Goal: Transaction & Acquisition: Purchase product/service

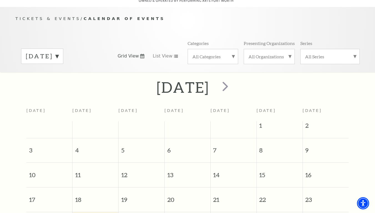
click at [63, 49] on div "August 2025" at bounding box center [42, 56] width 42 height 15
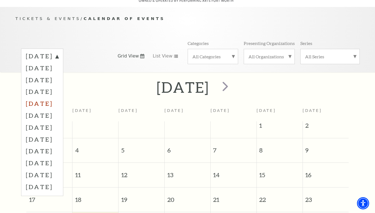
click at [50, 98] on label "December 2025" at bounding box center [42, 104] width 33 height 12
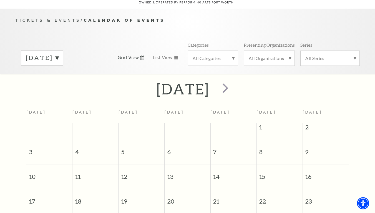
scroll to position [58, 0]
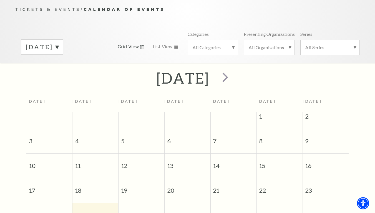
click at [59, 43] on label "August 2025" at bounding box center [42, 47] width 33 height 9
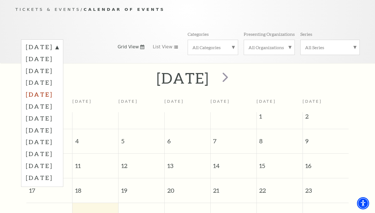
click at [59, 89] on label "December 2025" at bounding box center [42, 94] width 33 height 12
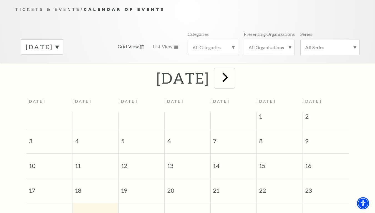
click at [233, 69] on span "next" at bounding box center [226, 77] width 16 height 16
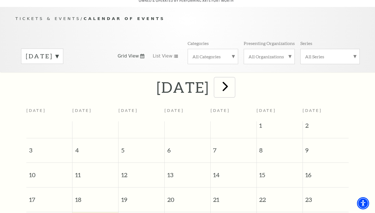
click at [233, 78] on span "next" at bounding box center [226, 86] width 16 height 16
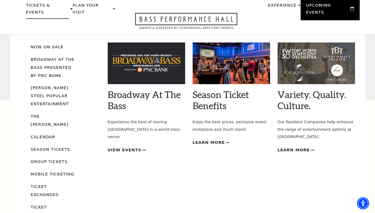
scroll to position [53, 0]
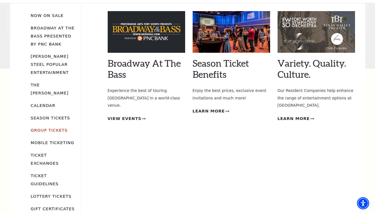
click at [43, 128] on link "Group Tickets" at bounding box center [49, 130] width 37 height 5
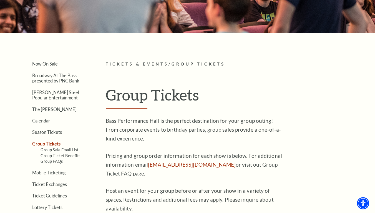
scroll to position [88, 0]
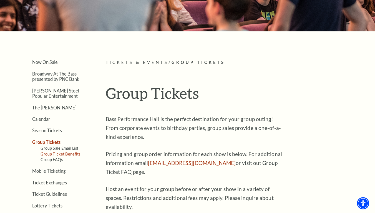
click at [73, 154] on link "Group Ticket Benefits" at bounding box center [61, 154] width 40 height 5
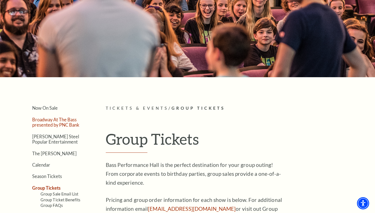
scroll to position [0, 0]
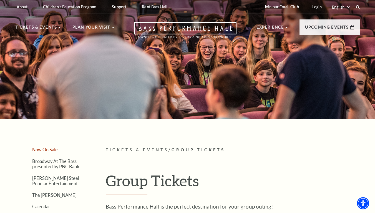
click at [46, 152] on link "Now On Sale" at bounding box center [45, 149] width 26 height 5
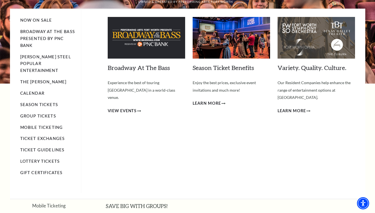
scroll to position [12, 0]
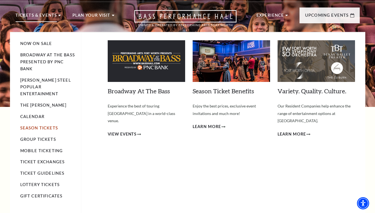
click at [36, 126] on link "Season Tickets" at bounding box center [39, 128] width 38 height 5
click at [40, 126] on link "Season Tickets" at bounding box center [39, 128] width 38 height 5
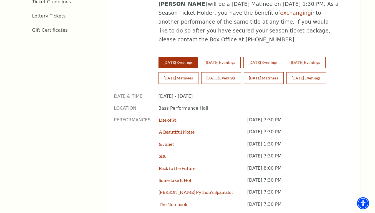
scroll to position [373, 0]
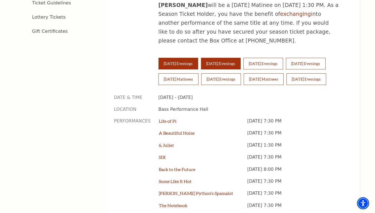
click at [236, 58] on button "Wednesday Evenings" at bounding box center [221, 64] width 40 height 12
click at [172, 118] on link "Life of Pi" at bounding box center [168, 120] width 18 height 5
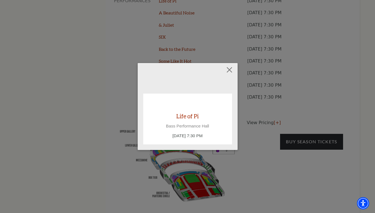
scroll to position [502, 0]
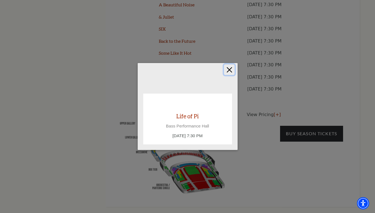
click at [230, 74] on button "Close" at bounding box center [229, 69] width 11 height 11
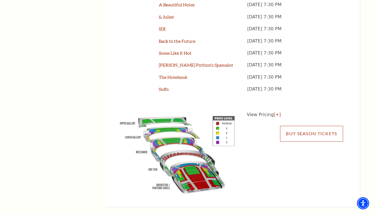
click at [303, 126] on link "Buy Season Tickets" at bounding box center [311, 134] width 63 height 16
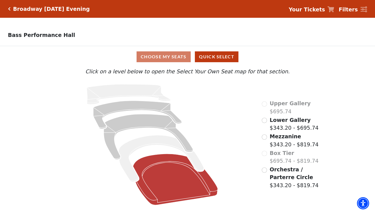
click at [165, 165] on icon at bounding box center [175, 179] width 85 height 51
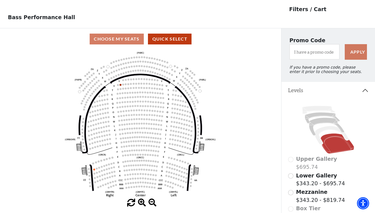
scroll to position [18, 0]
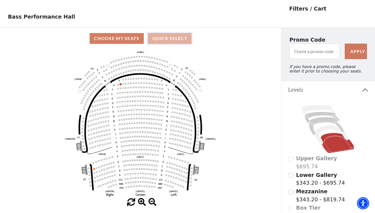
click at [162, 39] on button "Quick Select" at bounding box center [170, 38] width 44 height 11
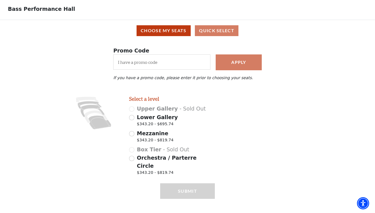
click at [162, 143] on span "$343.20 - $819.74" at bounding box center [155, 141] width 37 height 8
click at [135, 136] on input "Mezzanine $343.20 - $819.74" at bounding box center [131, 133] width 5 height 5
radio input "true"
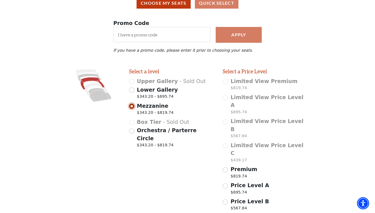
scroll to position [42, 0]
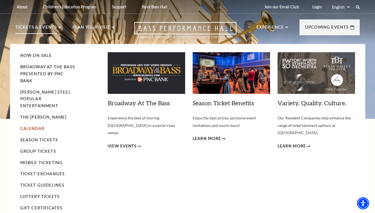
click at [36, 126] on link "Calendar" at bounding box center [32, 128] width 24 height 5
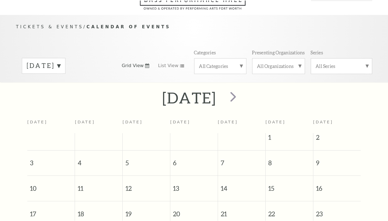
scroll to position [49, 0]
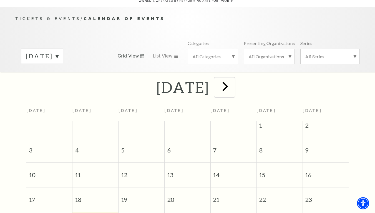
click at [233, 78] on span "next" at bounding box center [226, 86] width 16 height 16
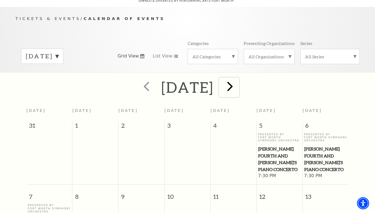
click at [238, 78] on span "next" at bounding box center [230, 86] width 16 height 16
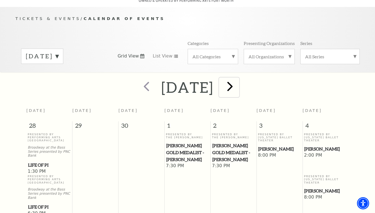
click at [238, 82] on span "next" at bounding box center [230, 86] width 16 height 16
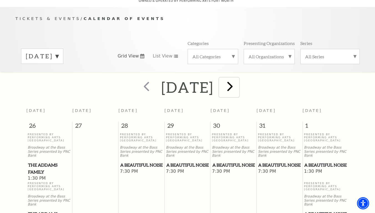
click at [240, 81] on button "next" at bounding box center [229, 88] width 20 height 20
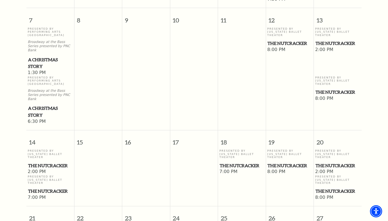
scroll to position [271, 0]
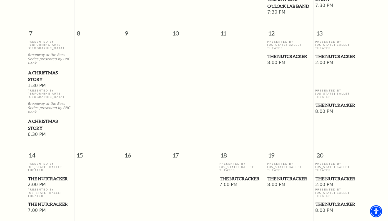
click at [332, 66] on td "Presented By Texas Ballet Theater The Nutcracker 2:00 PM" at bounding box center [338, 64] width 48 height 49
click at [329, 53] on span "The Nutcracker" at bounding box center [338, 56] width 44 height 7
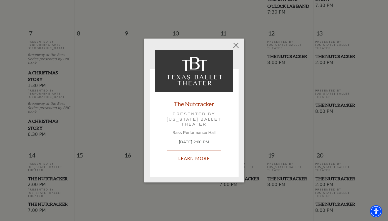
click at [188, 159] on link "Learn More" at bounding box center [194, 159] width 54 height 16
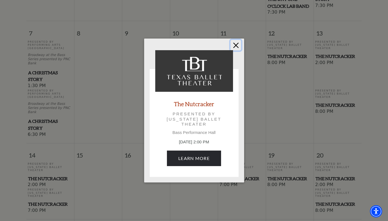
click at [236, 45] on button "Close" at bounding box center [236, 45] width 11 height 11
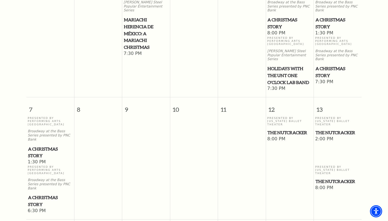
scroll to position [0, 0]
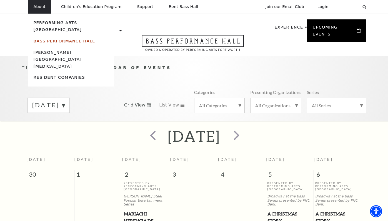
click at [62, 39] on link "Bass Performance Hall" at bounding box center [64, 41] width 61 height 5
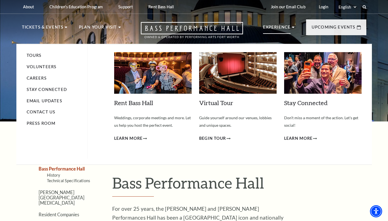
click at [294, 29] on li "Experience Tours Volunteers Careers Stay Connected Email Updates Contact Us Pre…" at bounding box center [279, 33] width 32 height 19
click at [234, 69] on img at bounding box center [238, 73] width 78 height 42
click at [213, 138] on span "Begin Tour" at bounding box center [212, 138] width 27 height 7
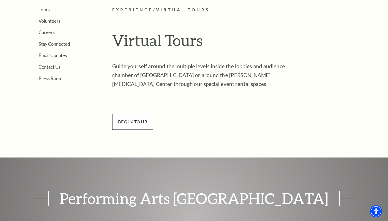
scroll to position [105, 0]
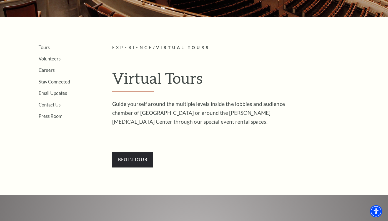
click at [130, 148] on div "Guide yourself around the multiple levels inside the lobbies and audience chamb…" at bounding box center [202, 134] width 181 height 68
click at [130, 159] on span "BEGin Tour" at bounding box center [132, 160] width 41 height 16
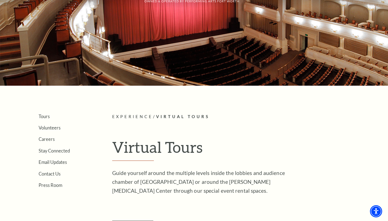
scroll to position [0, 0]
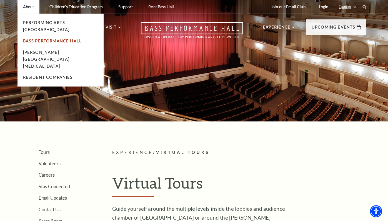
click at [34, 39] on link "Bass Performance Hall" at bounding box center [52, 41] width 59 height 5
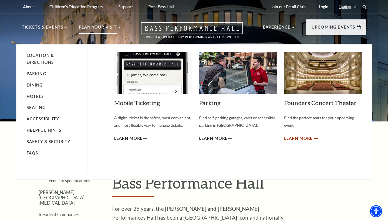
click at [303, 141] on span "Learn More" at bounding box center [298, 138] width 29 height 7
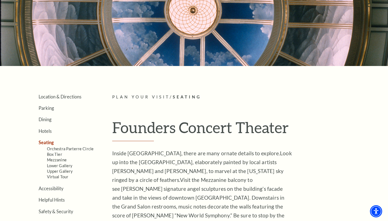
scroll to position [79, 0]
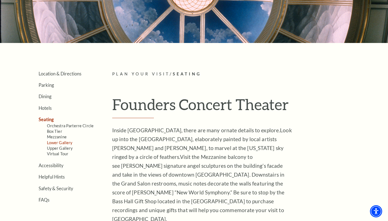
click at [54, 144] on link "Lower Gallery" at bounding box center [60, 143] width 26 height 5
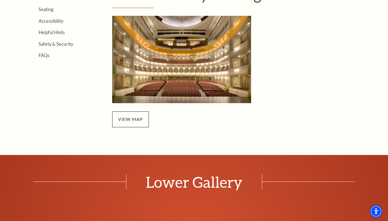
scroll to position [209, 0]
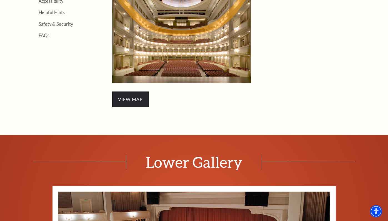
click at [136, 106] on span "view map" at bounding box center [130, 100] width 37 height 16
click at [136, 99] on link "view map" at bounding box center [130, 99] width 25 height 5
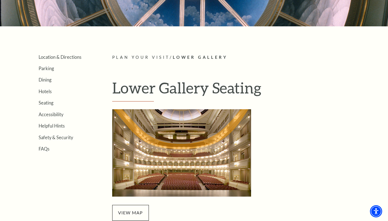
scroll to position [0, 0]
